Goal: Information Seeking & Learning: Find contact information

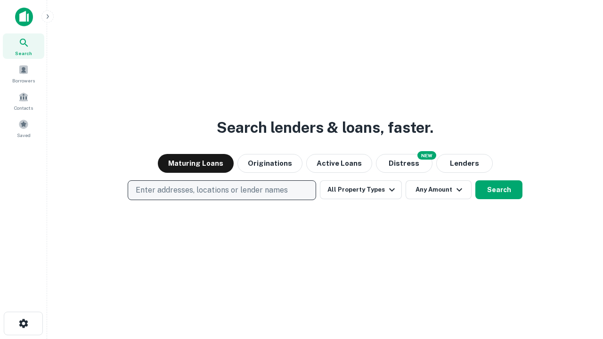
click at [221, 190] on p "Enter addresses, locations or lender names" at bounding box center [212, 190] width 152 height 11
type input "**********"
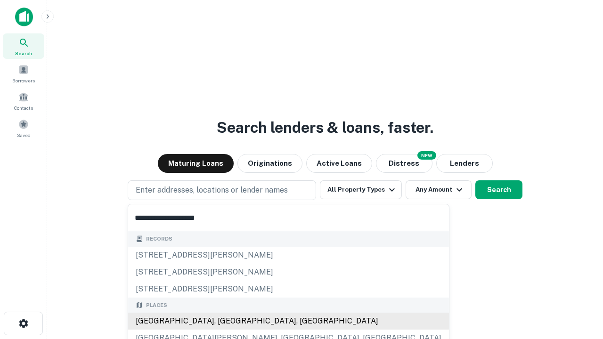
click at [225, 321] on div "Santa Monica, CA, USA" at bounding box center [288, 321] width 321 height 17
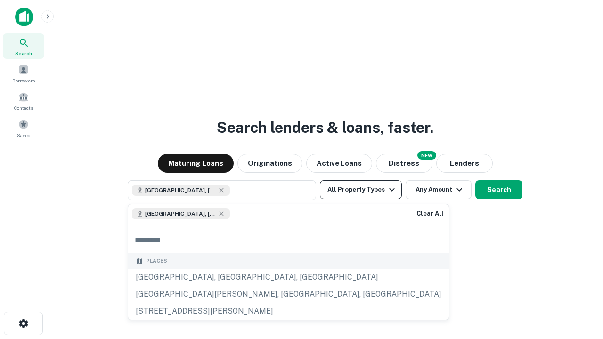
click at [361, 190] on button "All Property Types" at bounding box center [361, 189] width 82 height 19
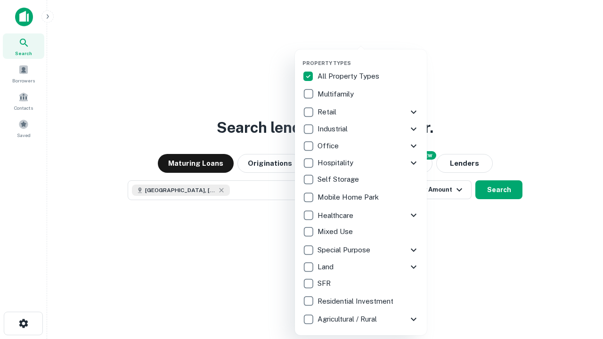
click at [368, 57] on button "button" at bounding box center [368, 57] width 132 height 0
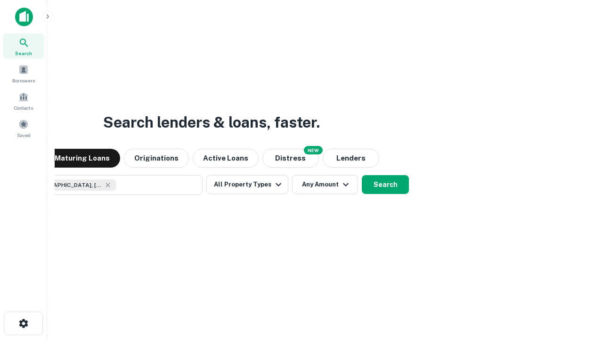
scroll to position [15, 0]
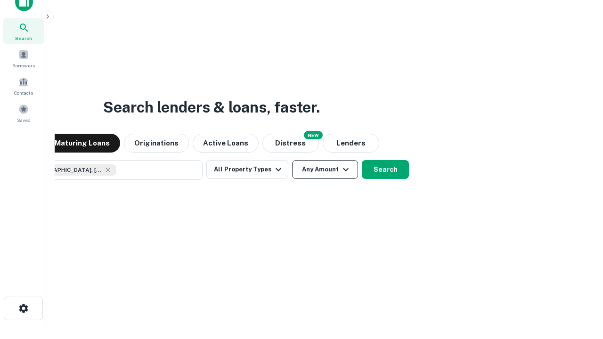
click at [292, 160] on button "Any Amount" at bounding box center [325, 169] width 66 height 19
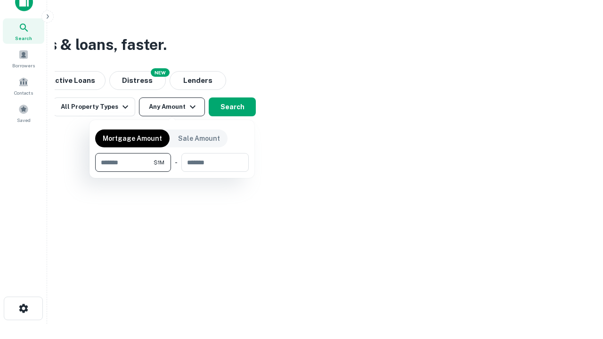
type input "*******"
click at [172, 172] on button "button" at bounding box center [172, 172] width 154 height 0
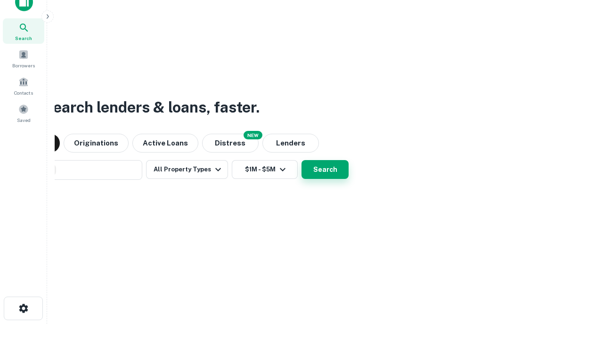
click at [301, 160] on button "Search" at bounding box center [324, 169] width 47 height 19
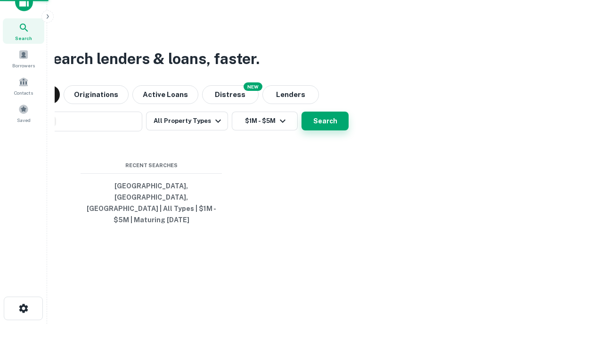
scroll to position [31, 267]
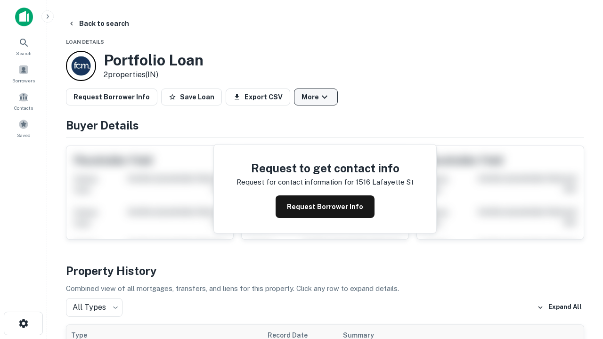
click at [316, 97] on button "More" at bounding box center [316, 97] width 44 height 17
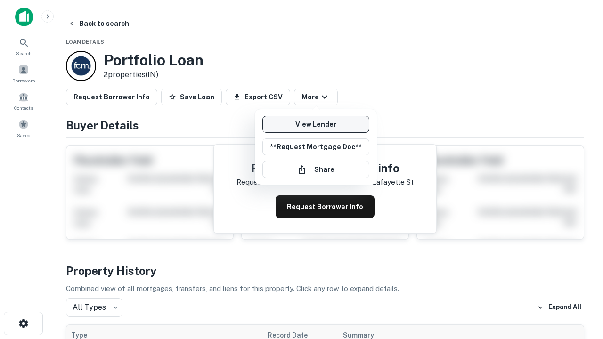
click at [316, 124] on link "View Lender" at bounding box center [315, 124] width 107 height 17
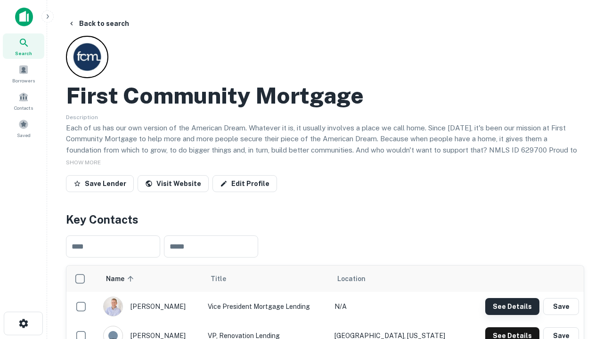
click at [512, 306] on button "See Details" at bounding box center [512, 306] width 54 height 17
